Goal: Task Accomplishment & Management: Manage account settings

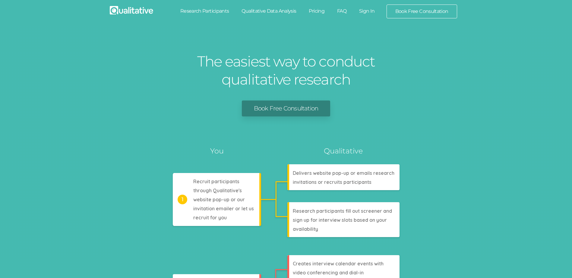
click at [369, 10] on link "Sign In" at bounding box center [367, 11] width 28 height 13
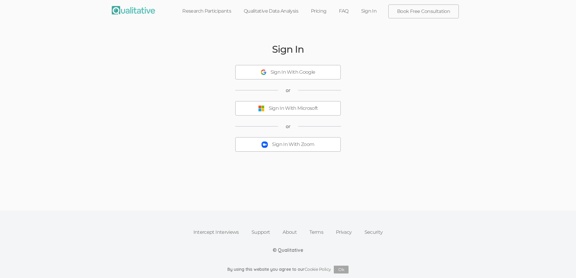
click at [296, 145] on div "Sign In With Zoom" at bounding box center [293, 144] width 42 height 7
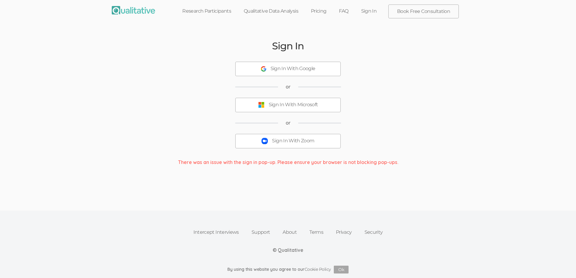
click at [285, 142] on div "Sign In With Zoom" at bounding box center [293, 141] width 42 height 7
